Goal: Task Accomplishment & Management: Use online tool/utility

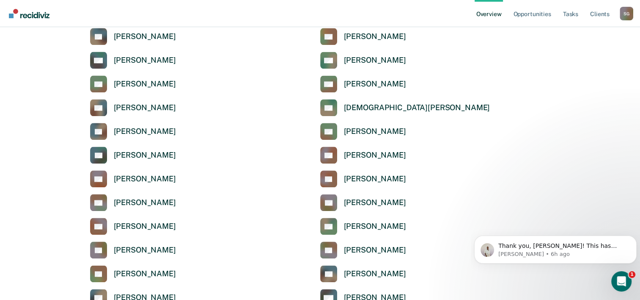
scroll to position [931, 0]
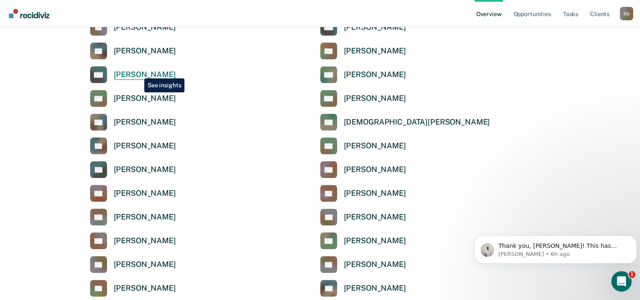
click at [138, 72] on div "[PERSON_NAME]" at bounding box center [145, 75] width 62 height 10
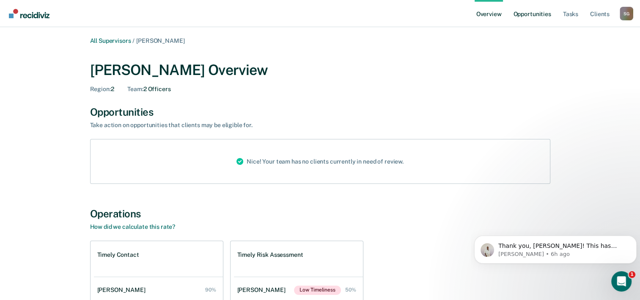
click at [528, 14] on link "Opportunities" at bounding box center [532, 13] width 41 height 27
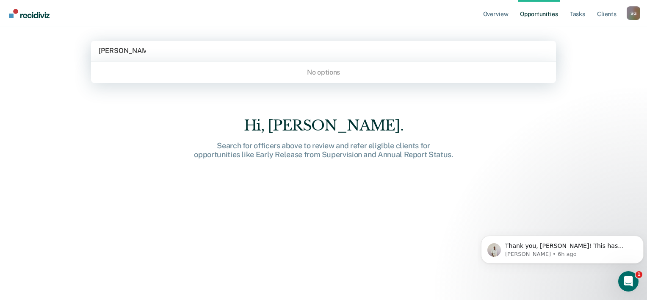
type input "[PERSON_NAME]"
click at [162, 50] on div at bounding box center [324, 51] width 450 height 10
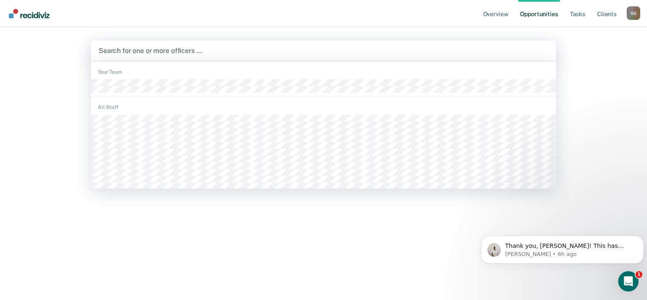
click at [327, 50] on div at bounding box center [324, 51] width 450 height 10
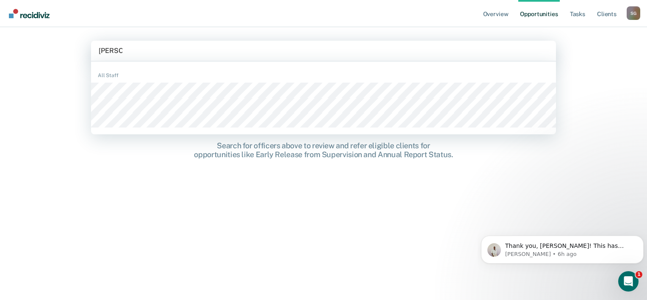
type input "[PERSON_NAME]"
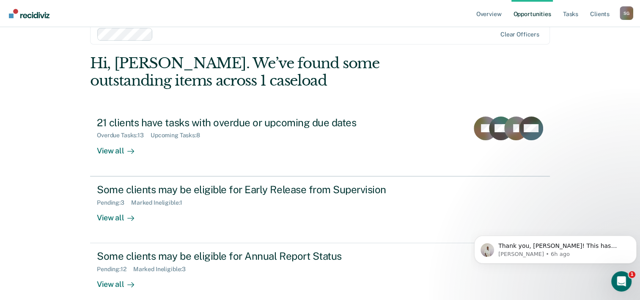
scroll to position [26, 0]
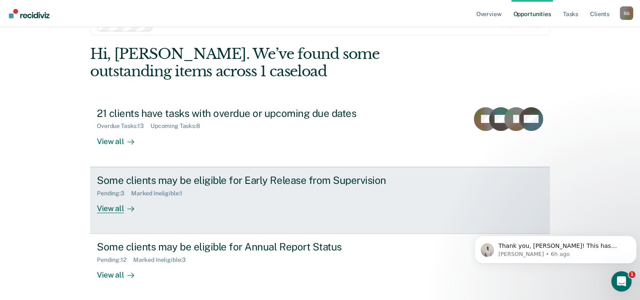
click at [170, 194] on div "Marked Ineligible : 1" at bounding box center [160, 193] width 58 height 7
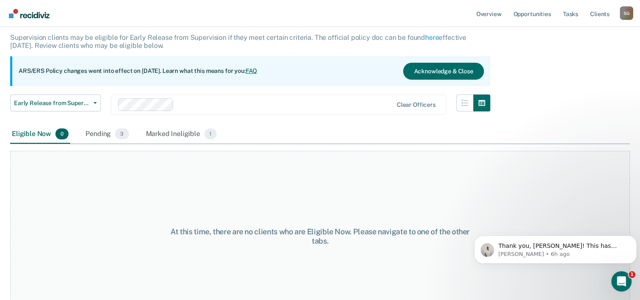
scroll to position [70, 0]
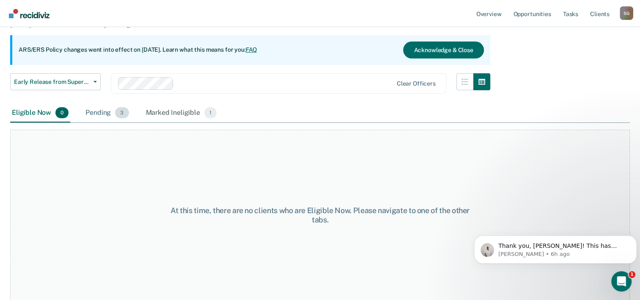
click at [123, 115] on span "3" at bounding box center [122, 112] width 14 height 11
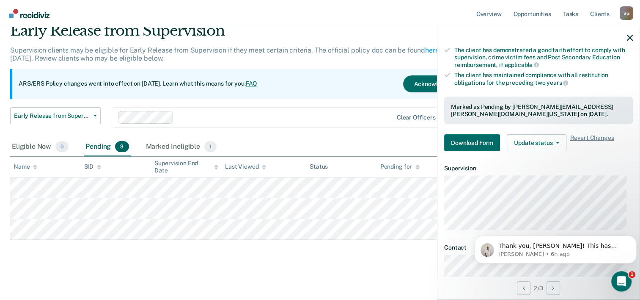
scroll to position [196, 0]
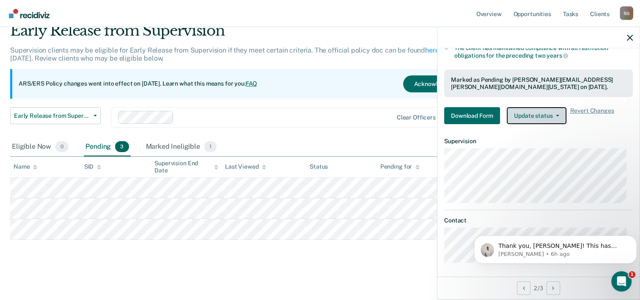
click at [547, 113] on button "Update status" at bounding box center [537, 115] width 60 height 17
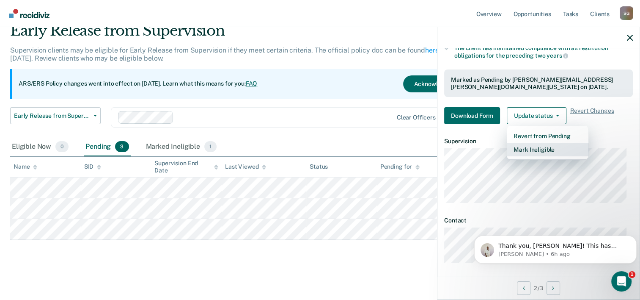
click at [546, 147] on button "Mark Ineligible" at bounding box center [548, 150] width 82 height 14
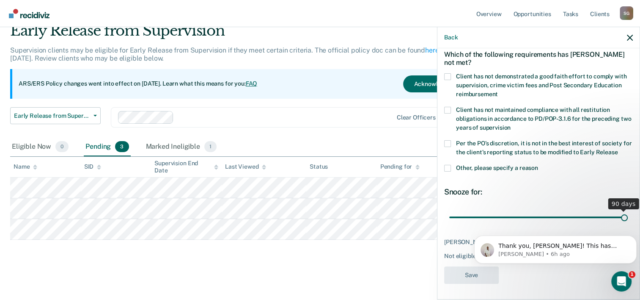
drag, startPoint x: 506, startPoint y: 215, endPoint x: 629, endPoint y: 216, distance: 122.8
type input "90"
click at [628, 216] on input "range" at bounding box center [539, 217] width 179 height 15
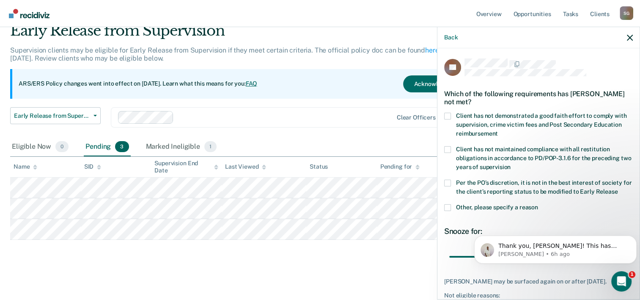
scroll to position [0, 0]
click at [629, 38] on icon "button" at bounding box center [630, 38] width 6 height 6
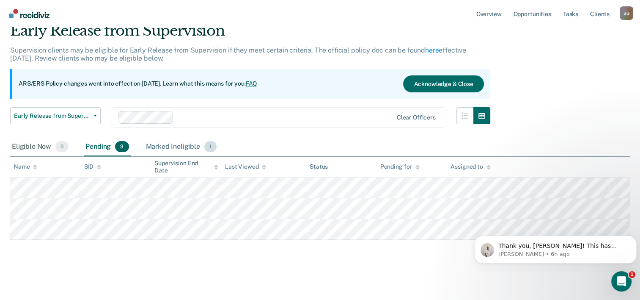
click at [169, 143] on div "Marked Ineligible 1" at bounding box center [181, 147] width 74 height 19
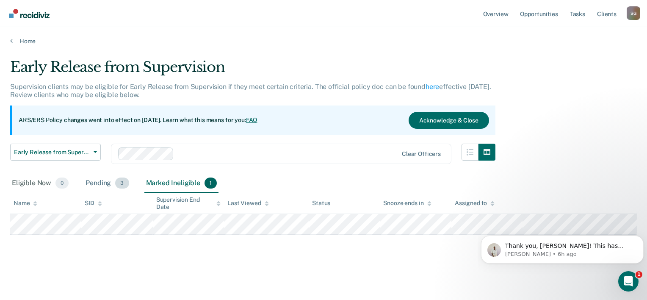
click at [93, 182] on div "Pending 3" at bounding box center [107, 183] width 47 height 19
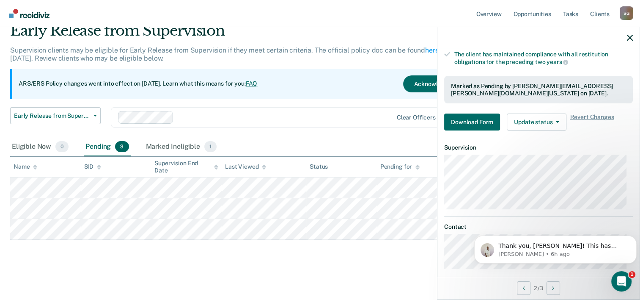
scroll to position [196, 0]
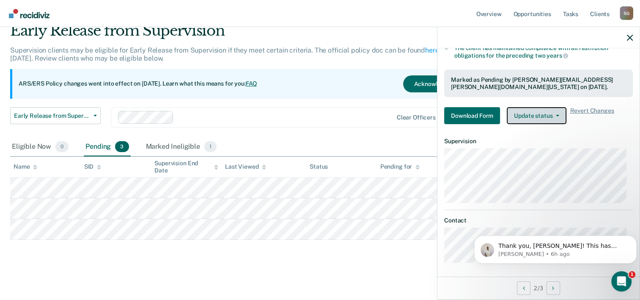
click at [547, 114] on button "Update status" at bounding box center [537, 115] width 60 height 17
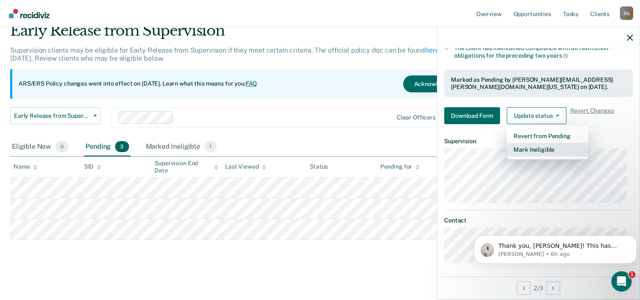
click at [545, 147] on button "Mark Ineligible" at bounding box center [548, 150] width 82 height 14
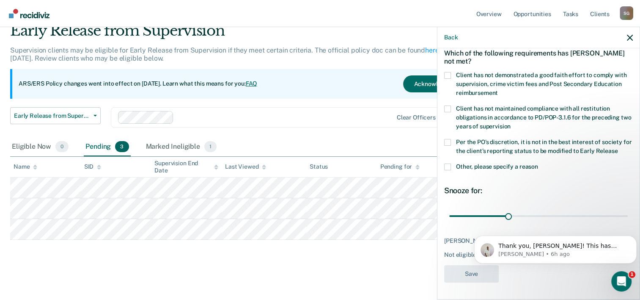
scroll to position [39, 0]
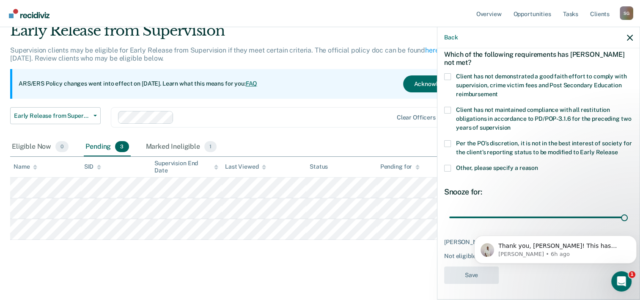
drag, startPoint x: 506, startPoint y: 216, endPoint x: 582, endPoint y: 201, distance: 77.8
type input "90"
click at [621, 212] on input "range" at bounding box center [539, 217] width 179 height 15
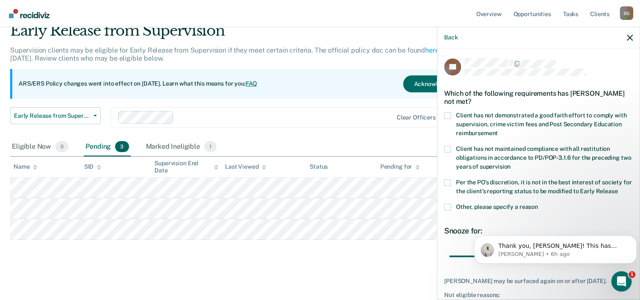
scroll to position [0, 0]
click at [628, 41] on div "Back" at bounding box center [539, 37] width 202 height 21
click at [632, 37] on icon "button" at bounding box center [630, 38] width 6 height 6
